Goal: Transaction & Acquisition: Purchase product/service

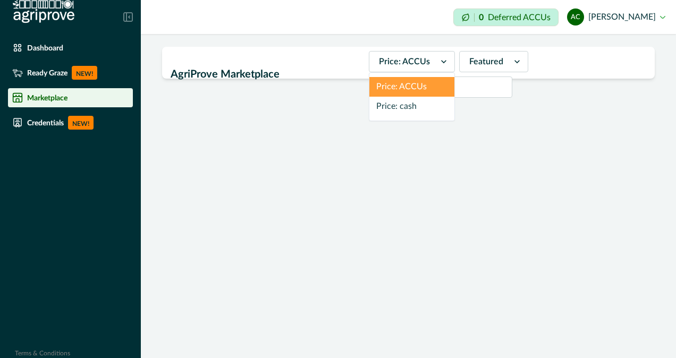
click at [441, 62] on icon at bounding box center [443, 61] width 5 height 3
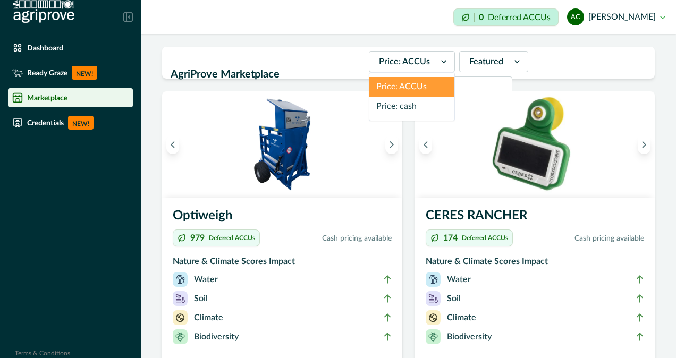
click at [377, 108] on div "Price: cash" at bounding box center [411, 107] width 85 height 20
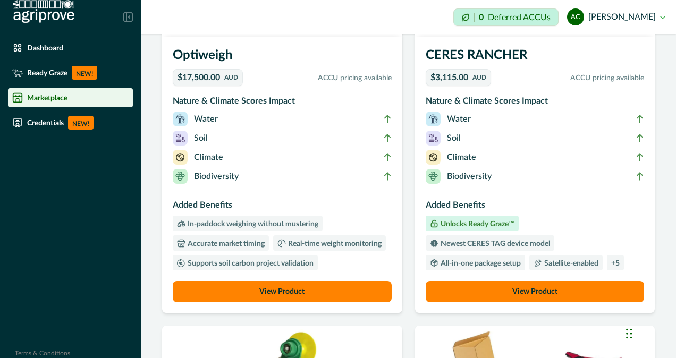
scroll to position [161, 0]
click at [529, 291] on button "View Product" at bounding box center [535, 291] width 219 height 21
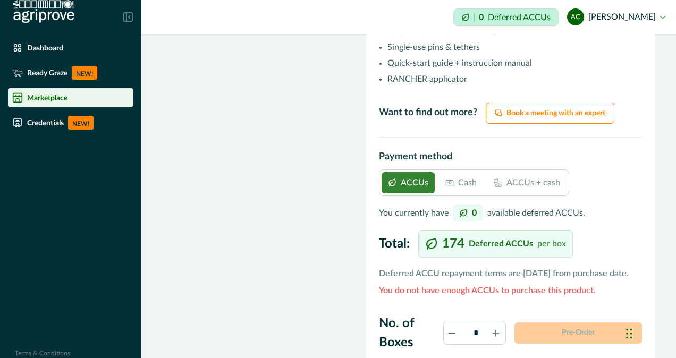
scroll to position [894, 0]
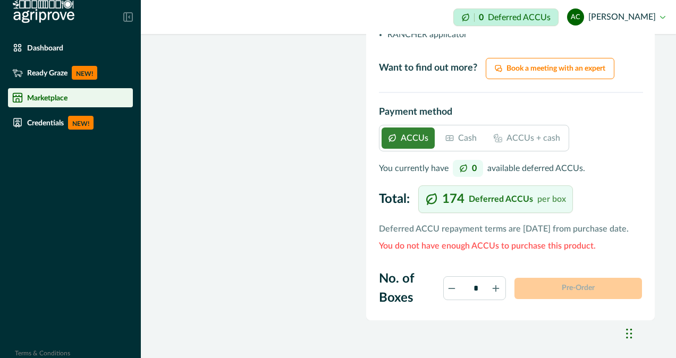
click at [459, 145] on p "Cash" at bounding box center [467, 138] width 19 height 13
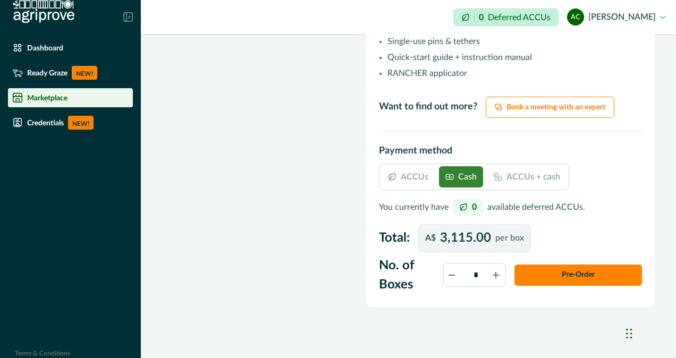
scroll to position [0, 0]
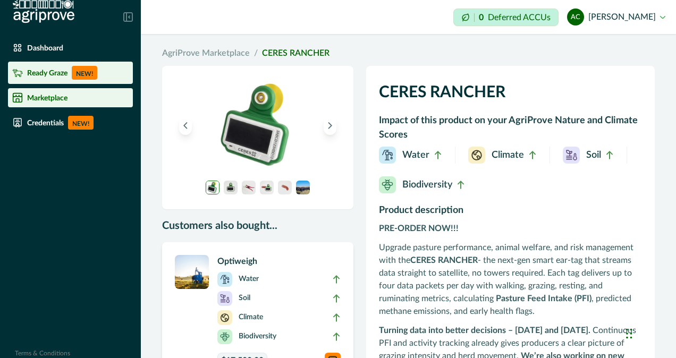
click at [54, 75] on p "Ready Graze" at bounding box center [47, 73] width 40 height 9
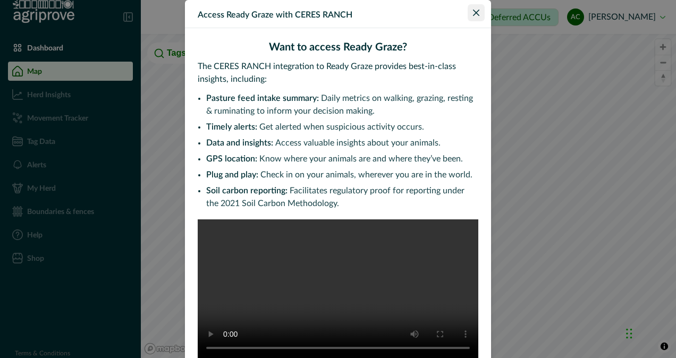
click at [475, 9] on button "Close" at bounding box center [476, 12] width 17 height 17
